Goal: Information Seeking & Learning: Learn about a topic

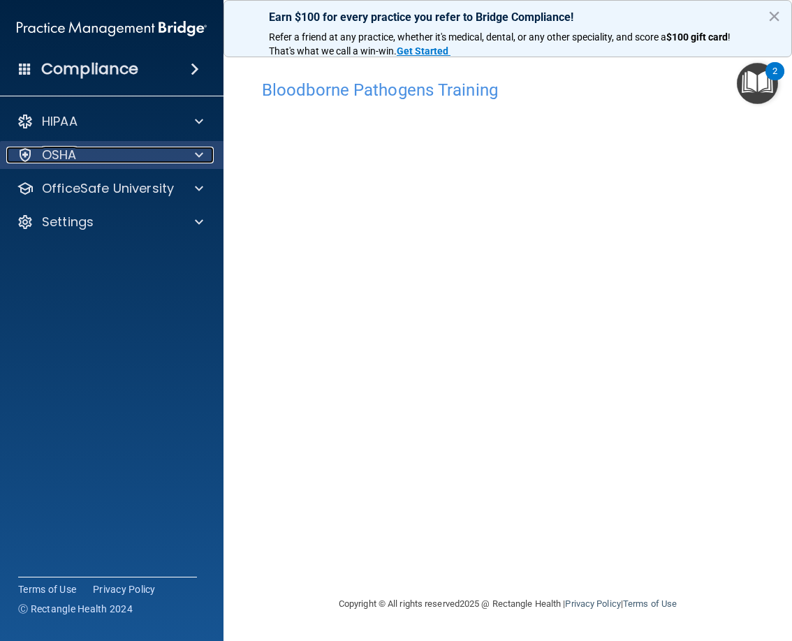
click at [205, 153] on div at bounding box center [197, 155] width 35 height 17
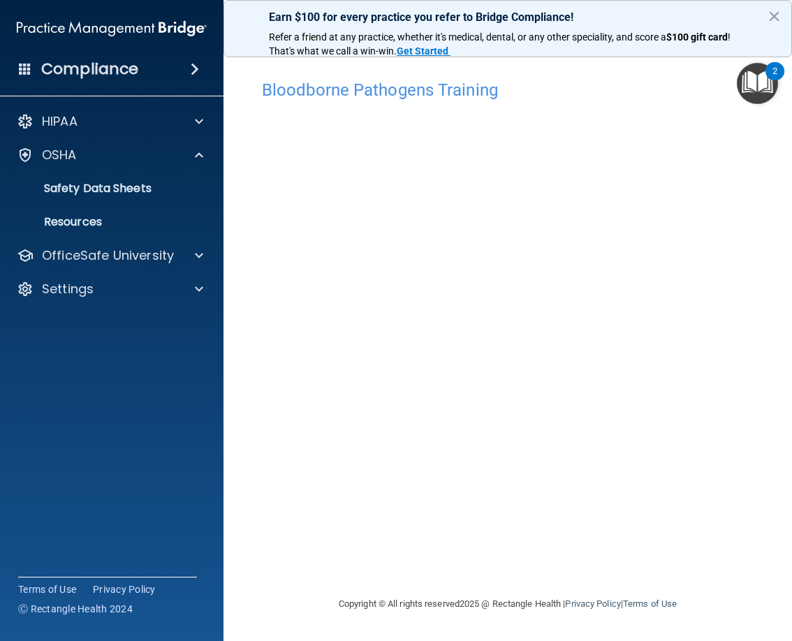
click at [196, 64] on span at bounding box center [195, 69] width 8 height 17
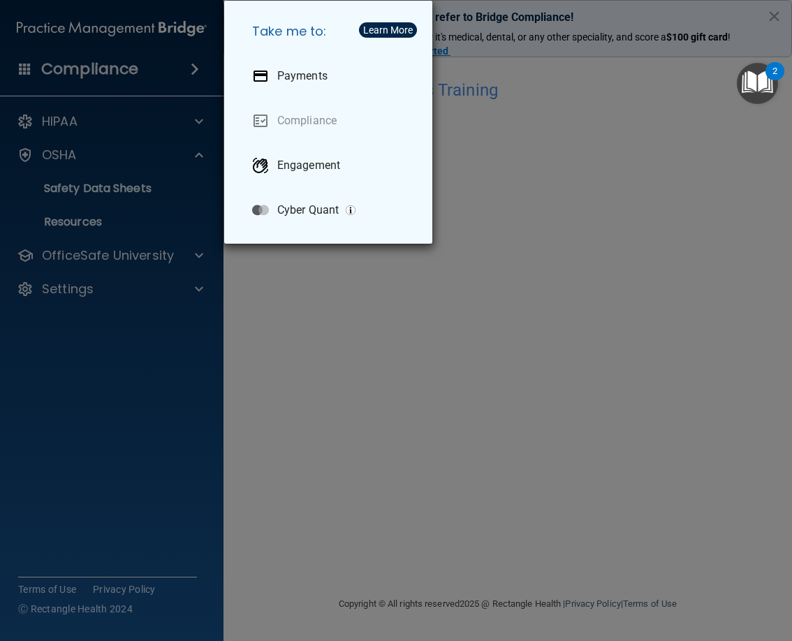
click at [101, 70] on div "Take me to: Payments Compliance Engagement Cyber Quant" at bounding box center [396, 320] width 792 height 641
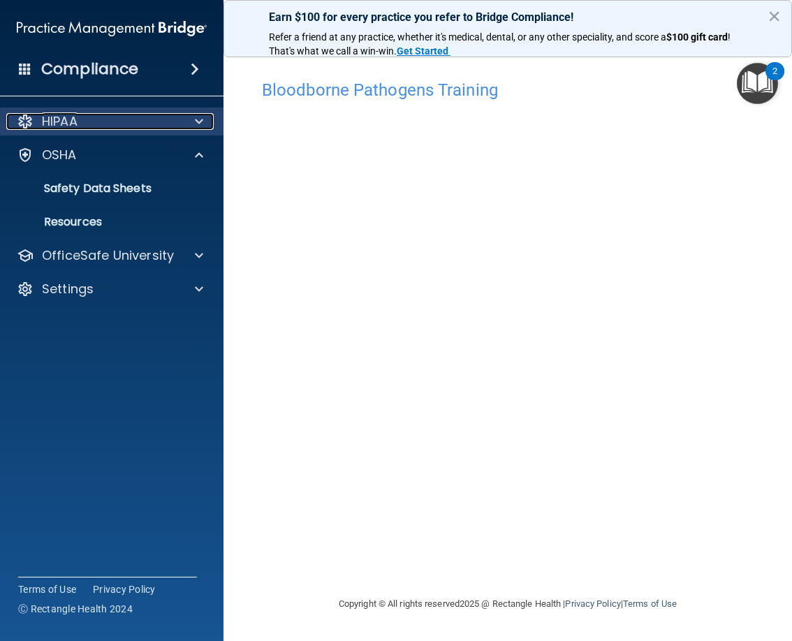
click at [71, 129] on p "HIPAA" at bounding box center [60, 121] width 36 height 17
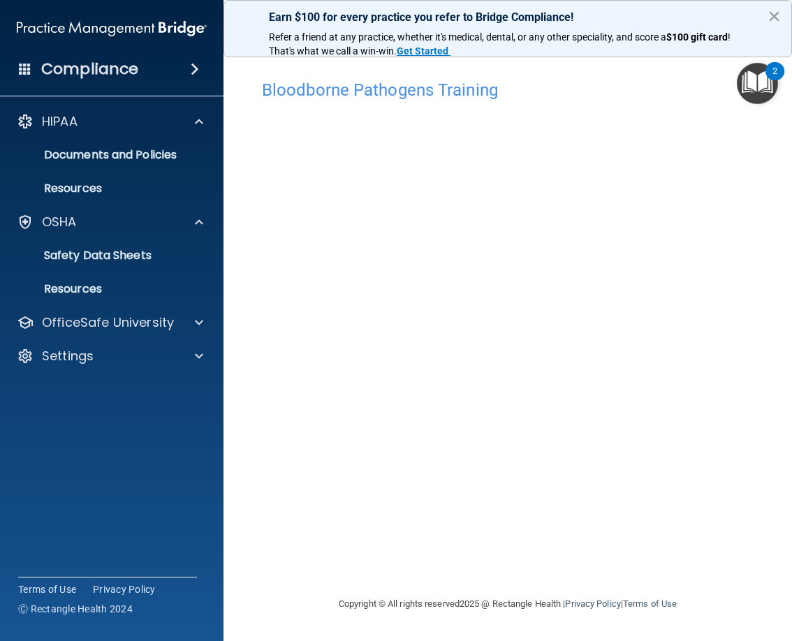
click at [773, 12] on button "×" at bounding box center [774, 16] width 13 height 22
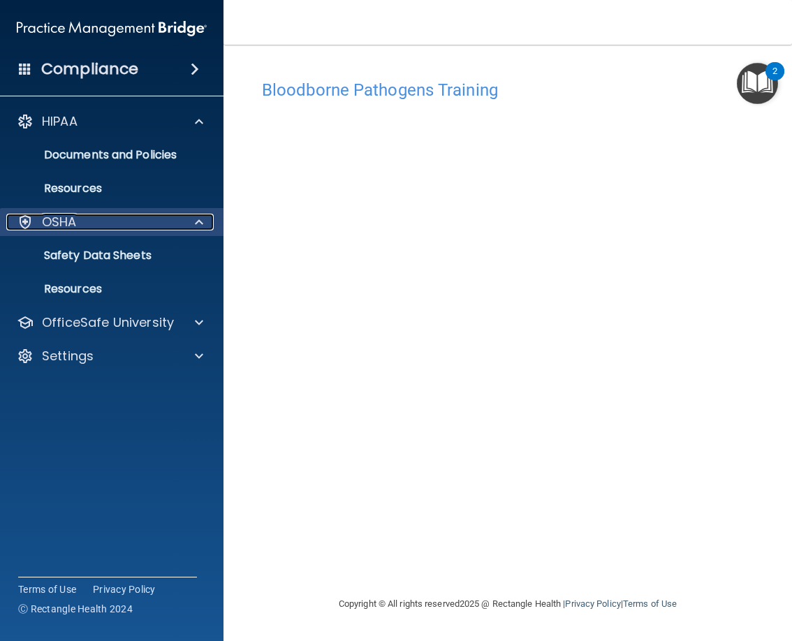
click at [191, 226] on div at bounding box center [197, 222] width 35 height 17
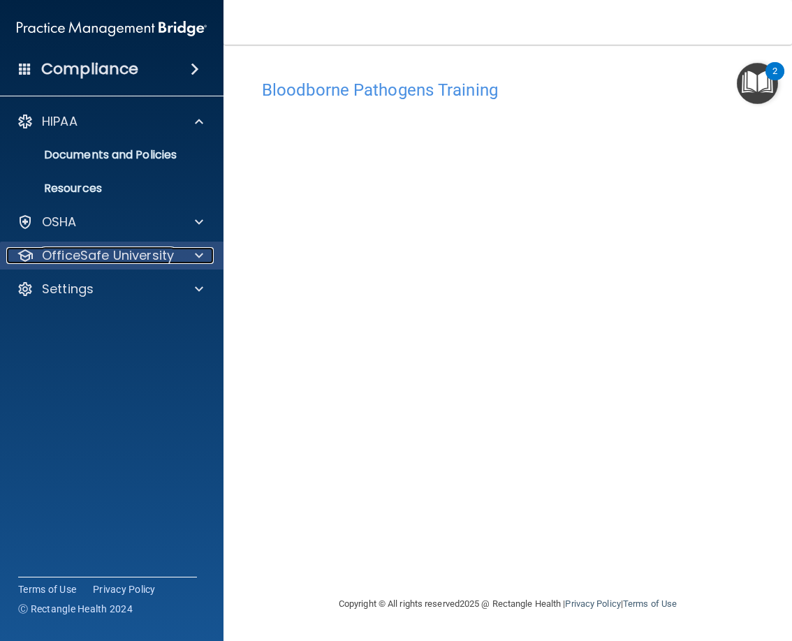
click at [199, 252] on span at bounding box center [199, 255] width 8 height 17
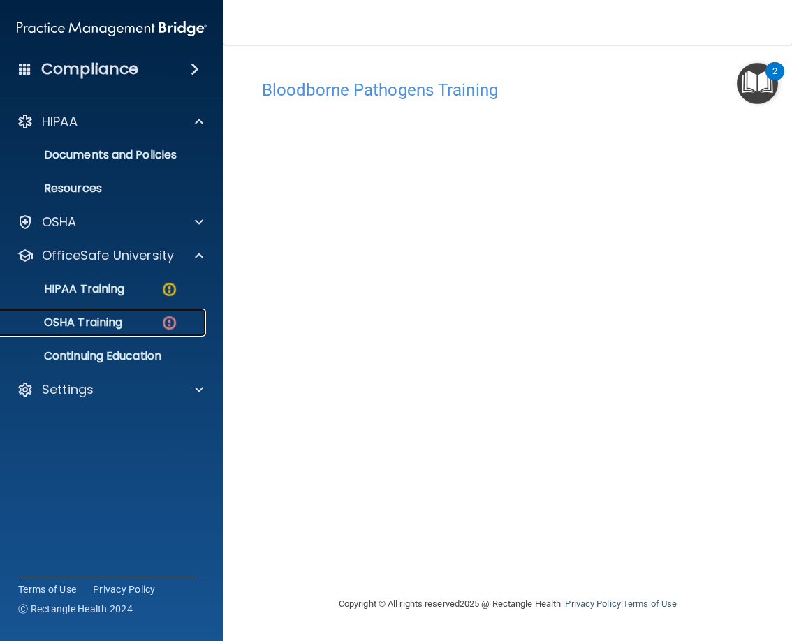
click at [100, 318] on p "OSHA Training" at bounding box center [65, 323] width 113 height 14
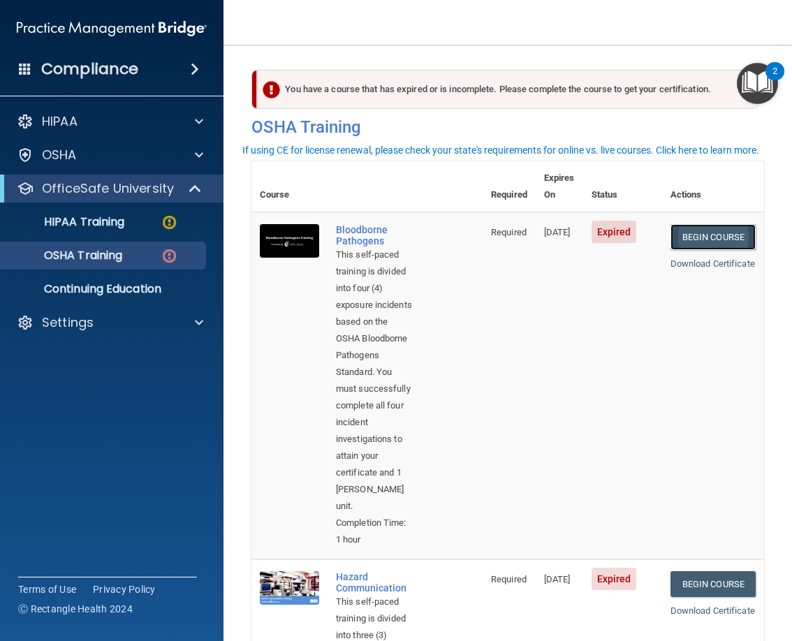
click at [701, 224] on link "Begin Course" at bounding box center [713, 237] width 85 height 26
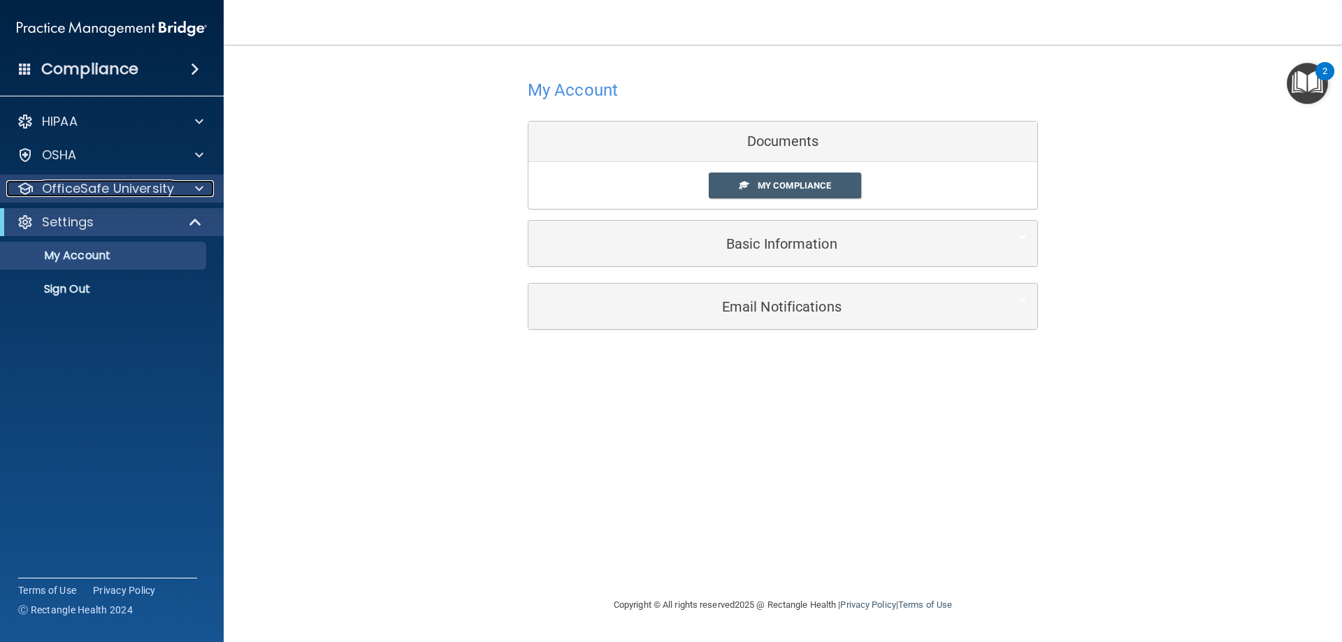
click at [196, 187] on span at bounding box center [199, 188] width 8 height 17
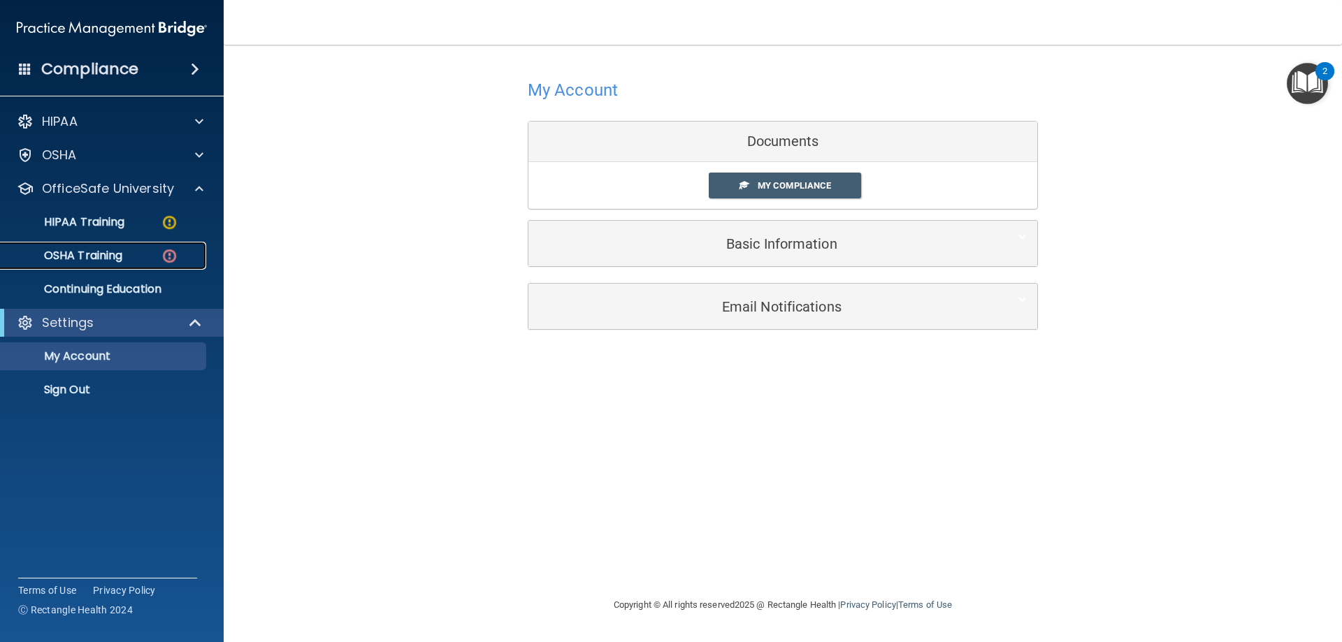
click at [90, 252] on p "OSHA Training" at bounding box center [65, 256] width 113 height 14
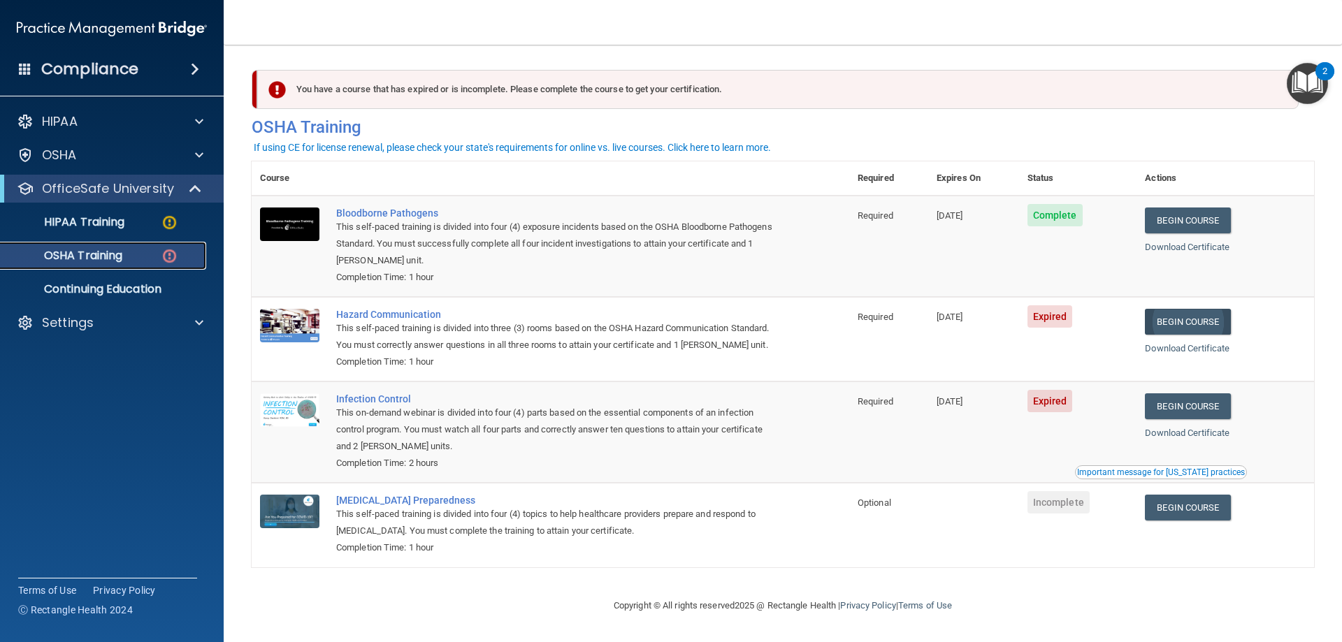
scroll to position [17, 0]
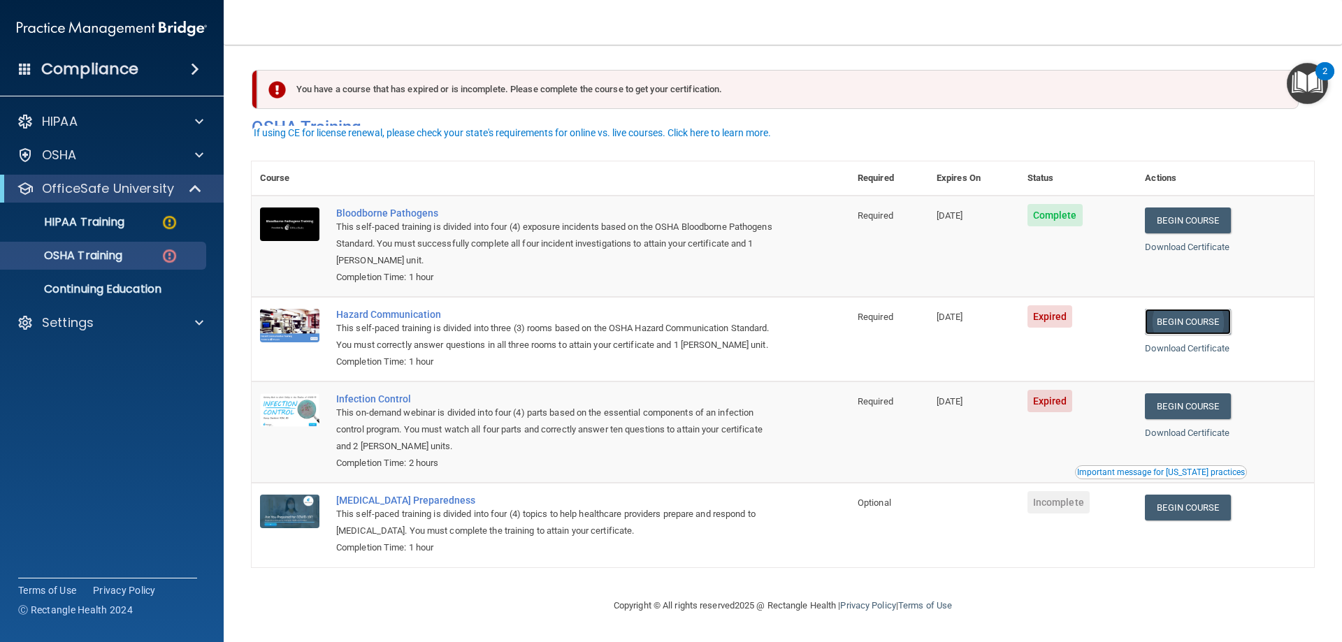
click at [792, 309] on link "Begin Course" at bounding box center [1186, 322] width 85 height 26
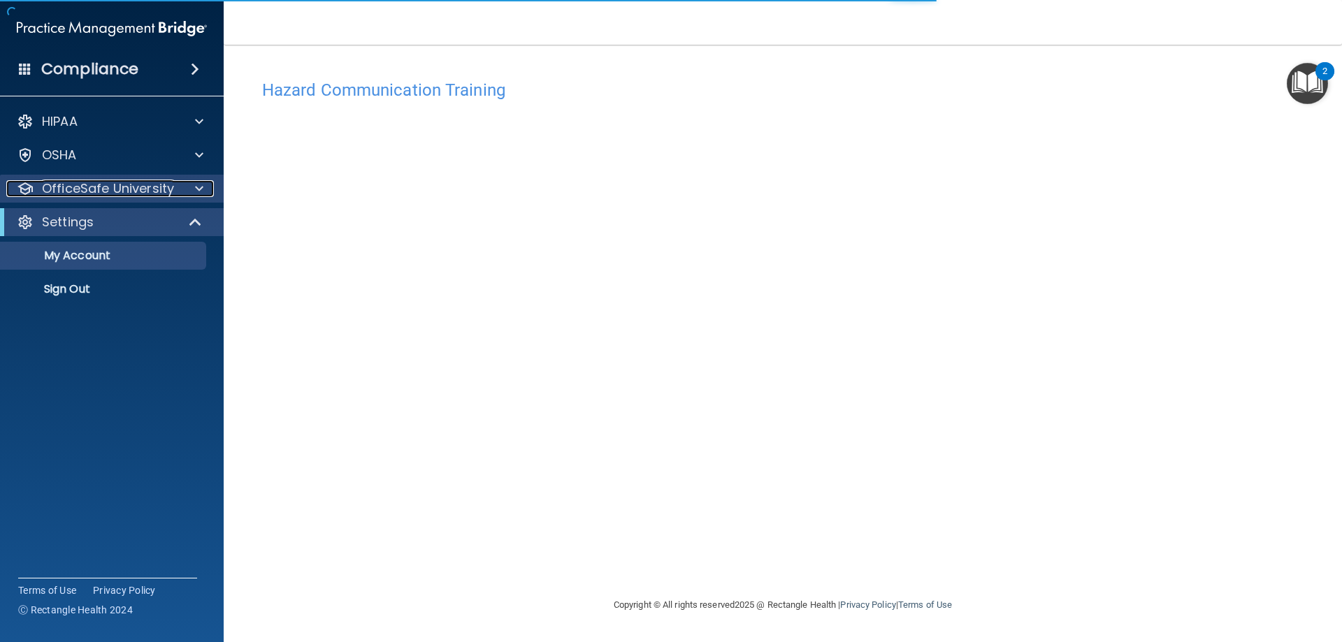
click at [160, 182] on p "OfficeSafe University" at bounding box center [108, 188] width 132 height 17
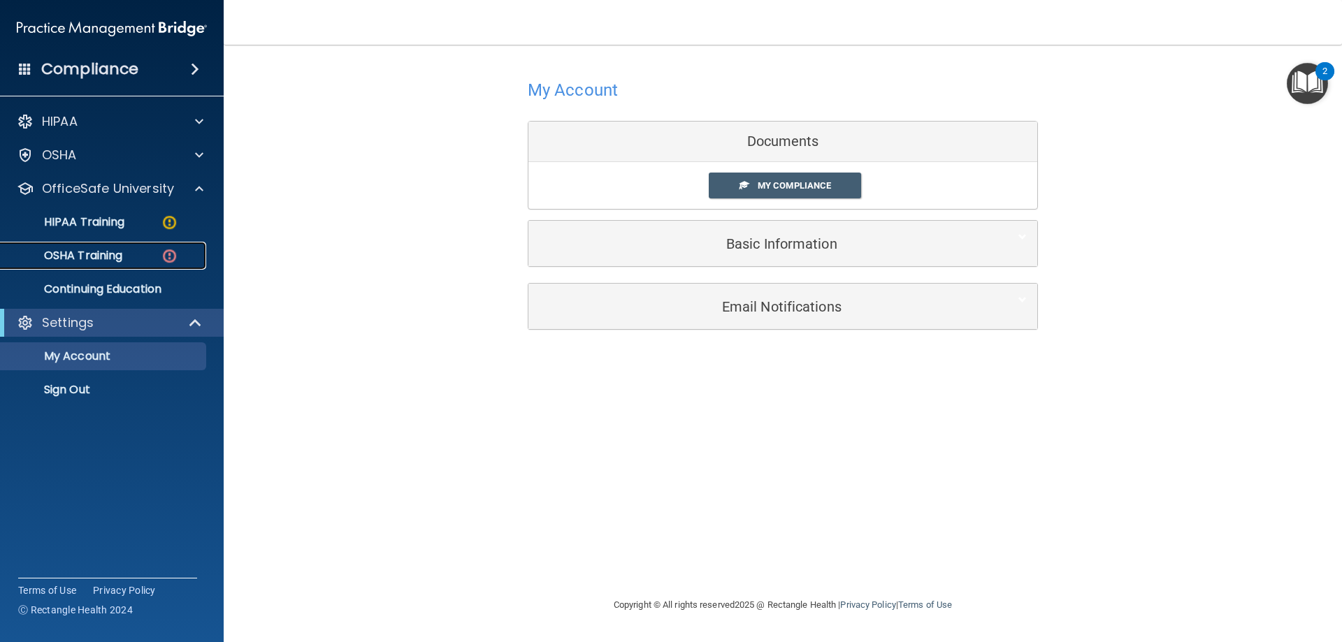
click at [83, 254] on p "OSHA Training" at bounding box center [65, 256] width 113 height 14
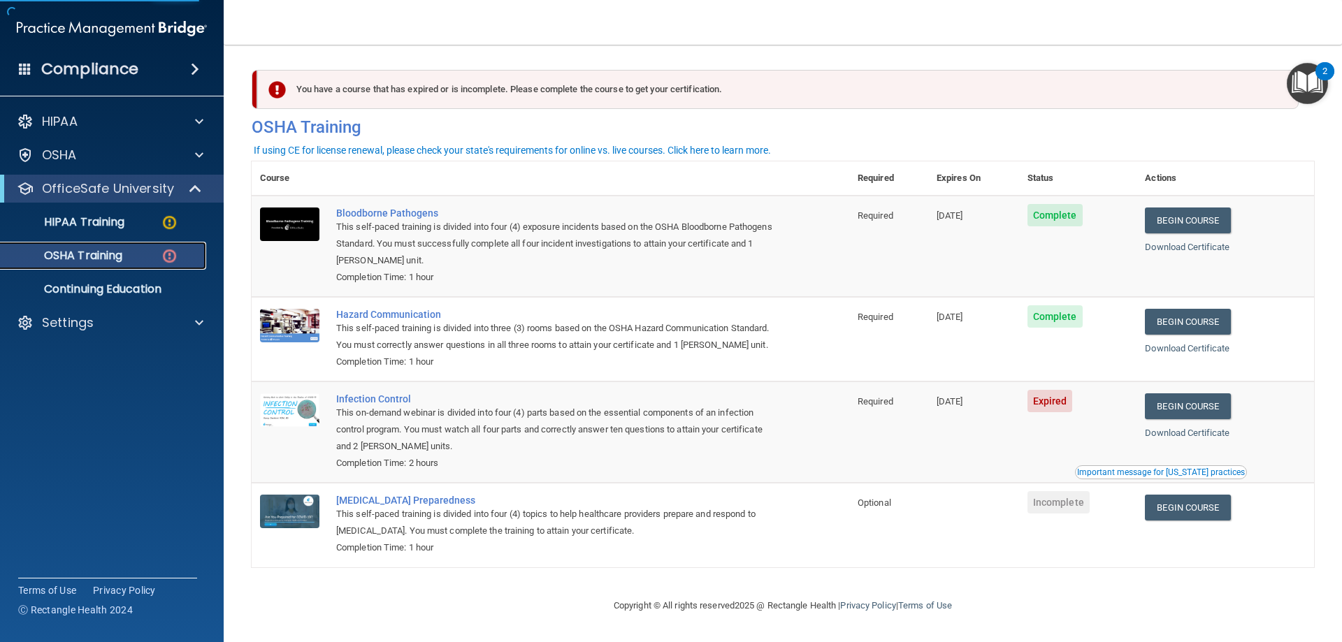
scroll to position [17, 0]
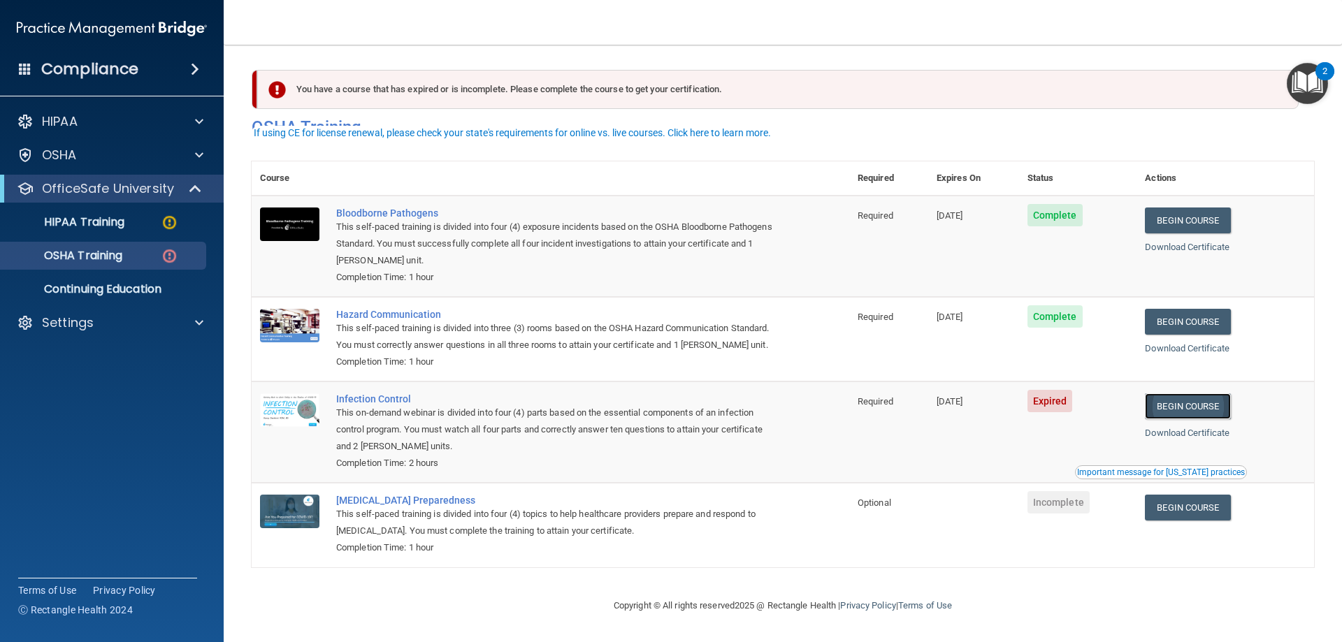
click at [1189, 409] on link "Begin Course" at bounding box center [1186, 406] width 85 height 26
